Goal: Understand process/instructions: Learn how to perform a task or action

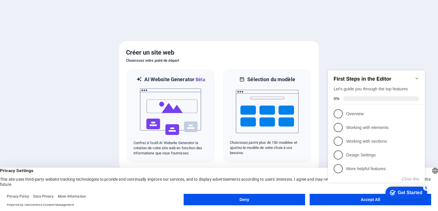
click at [385, 59] on div at bounding box center [219, 105] width 438 height 211
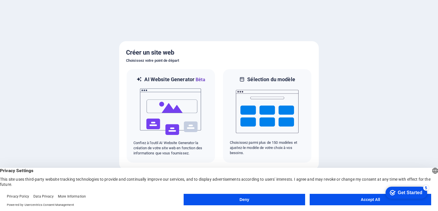
click at [367, 197] on button "Accept All" at bounding box center [371, 199] width 122 height 11
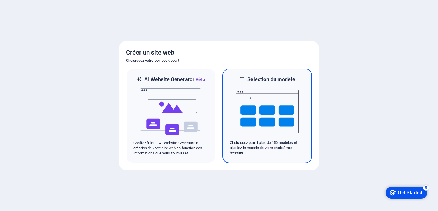
click at [259, 100] on img at bounding box center [267, 111] width 63 height 57
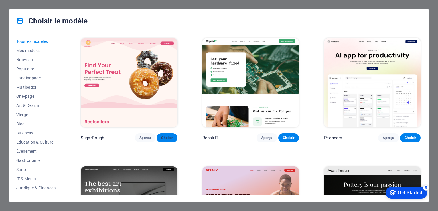
click at [167, 136] on span "Choisir" at bounding box center [166, 137] width 11 height 5
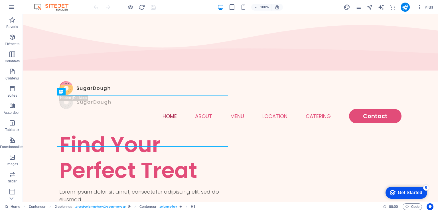
click at [402, 193] on div "Get Started" at bounding box center [410, 192] width 25 height 5
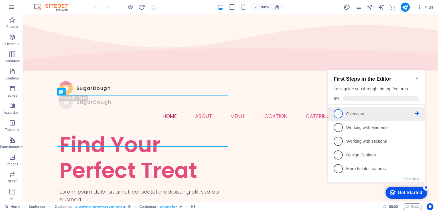
click at [340, 115] on span "1" at bounding box center [338, 113] width 9 height 9
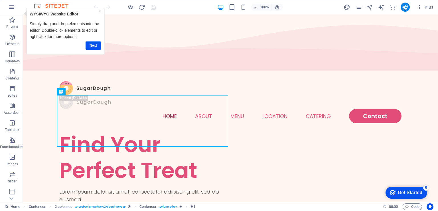
click at [398, 186] on div "checkmark Get Started 5" at bounding box center [407, 192] width 42 height 12
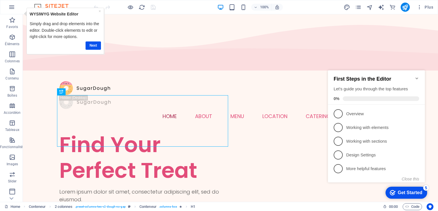
click at [372, 98] on span at bounding box center [381, 98] width 76 height 5
click at [340, 113] on span "1" at bounding box center [338, 113] width 9 height 9
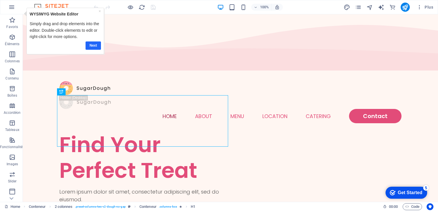
click at [93, 46] on link "Next" at bounding box center [93, 45] width 15 height 8
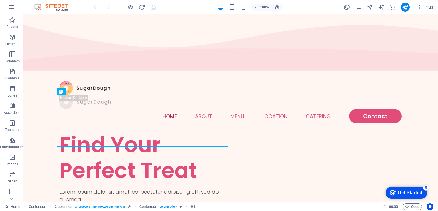
click at [412, 190] on div "Get Started" at bounding box center [410, 192] width 25 height 5
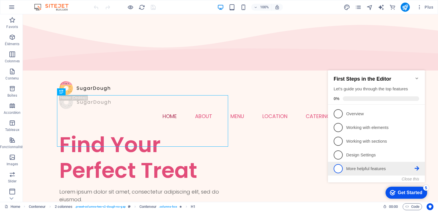
click at [337, 166] on span "5" at bounding box center [338, 168] width 9 height 9
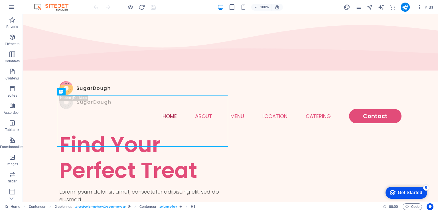
click at [402, 194] on div "Get Started" at bounding box center [410, 192] width 25 height 5
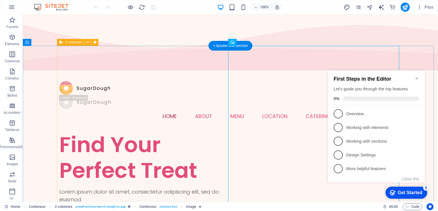
drag, startPoint x: 243, startPoint y: 60, endPoint x: 206, endPoint y: 66, distance: 37.9
